Goal: Find specific page/section: Find specific page/section

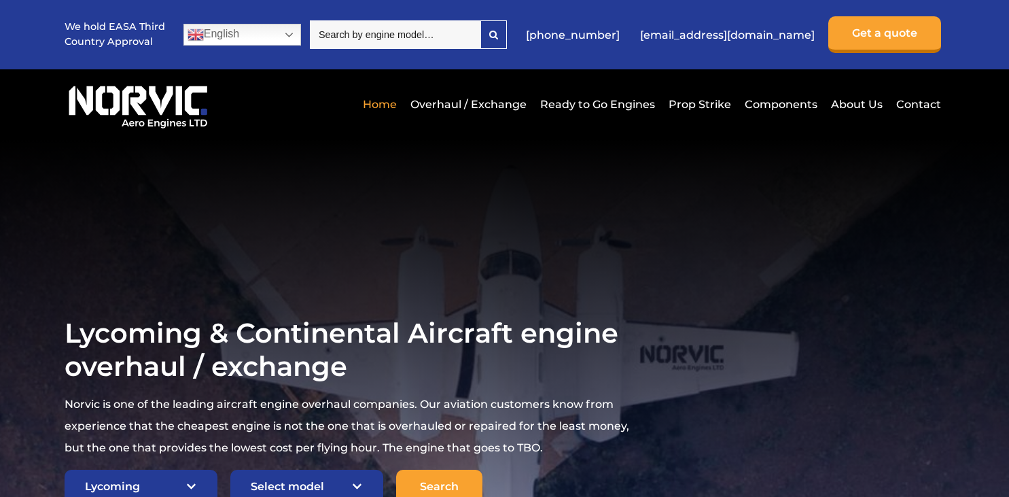
select select "Lycoming"
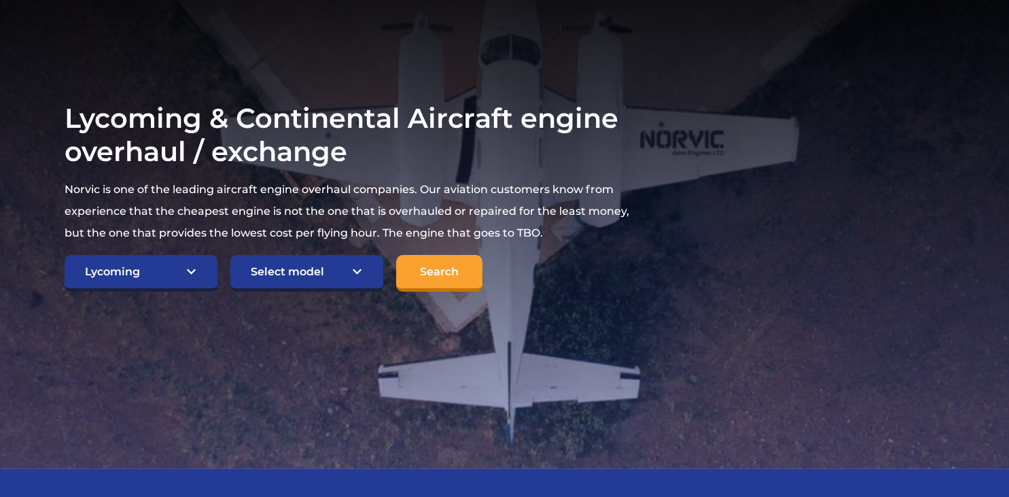
select select "742"
click option "Piper Turbo Saratoga TIO-540-S1AD" at bounding box center [0, 0] width 0 height 0
click at [447, 270] on input "Search" at bounding box center [439, 273] width 86 height 37
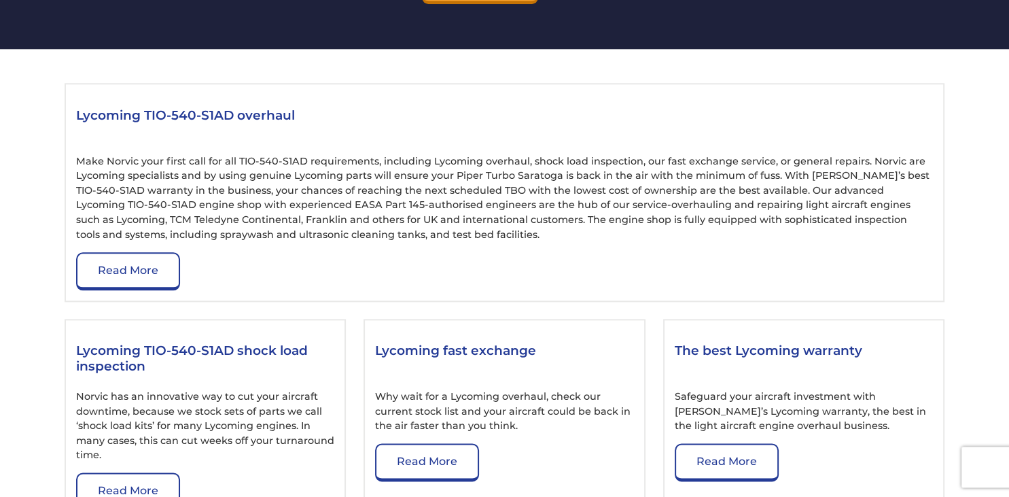
scroll to position [1650, 0]
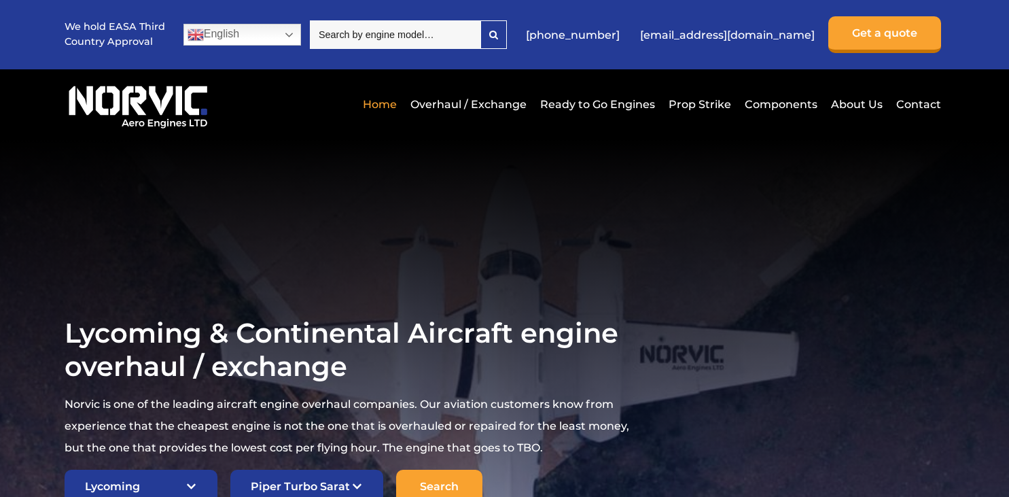
select select "Lycoming"
select select "742"
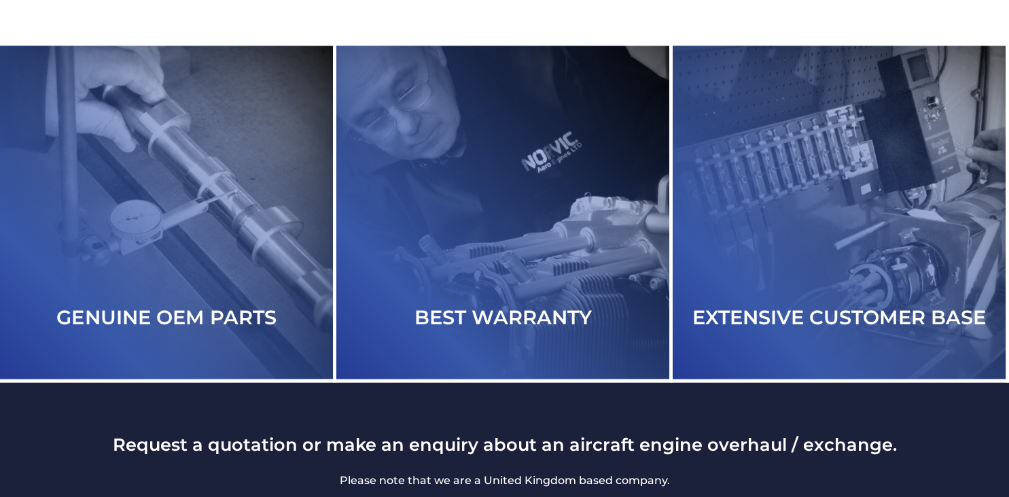
scroll to position [2368, 0]
